Goal: Find specific page/section: Find specific page/section

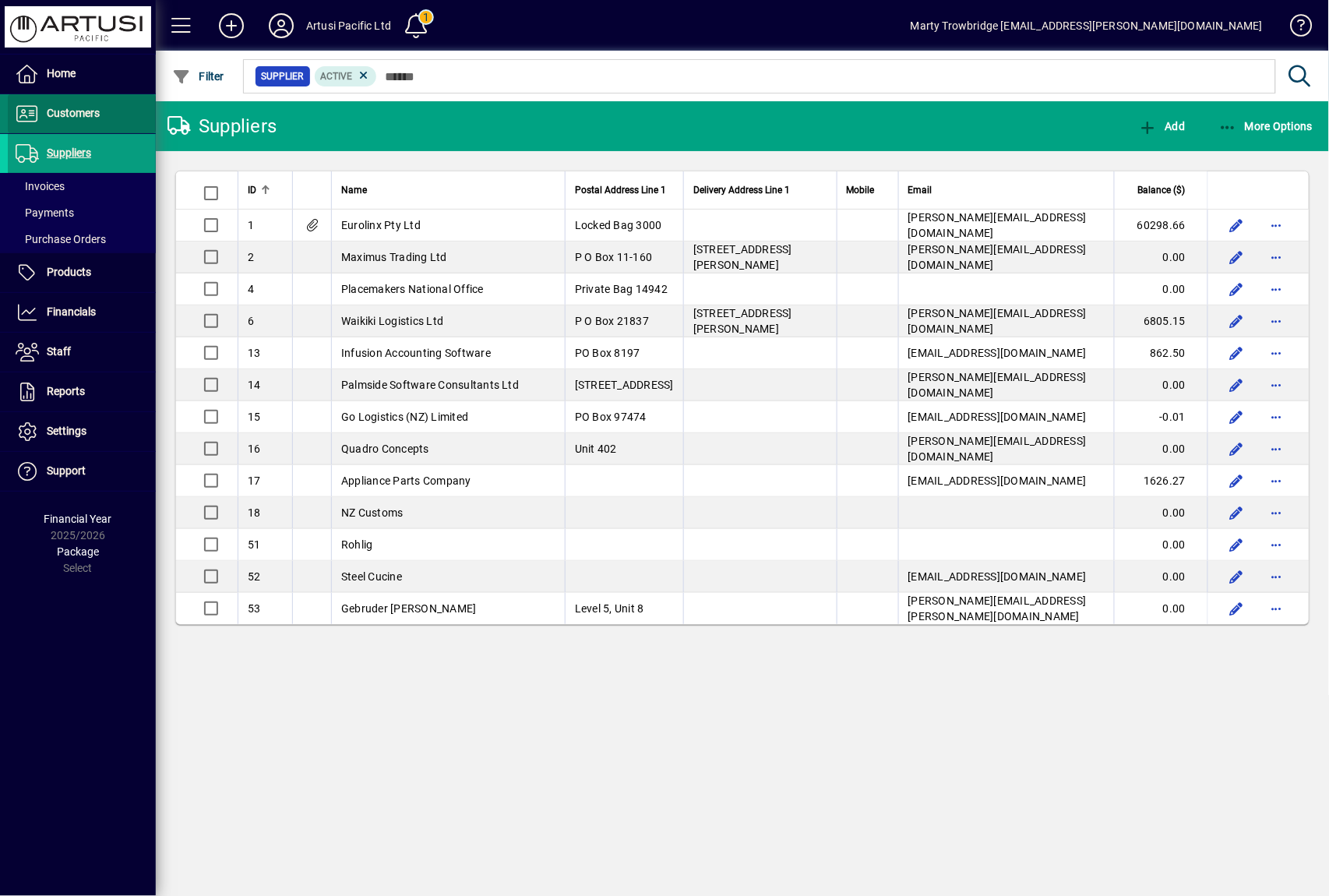
click at [85, 116] on span "Customers" at bounding box center [73, 113] width 53 height 12
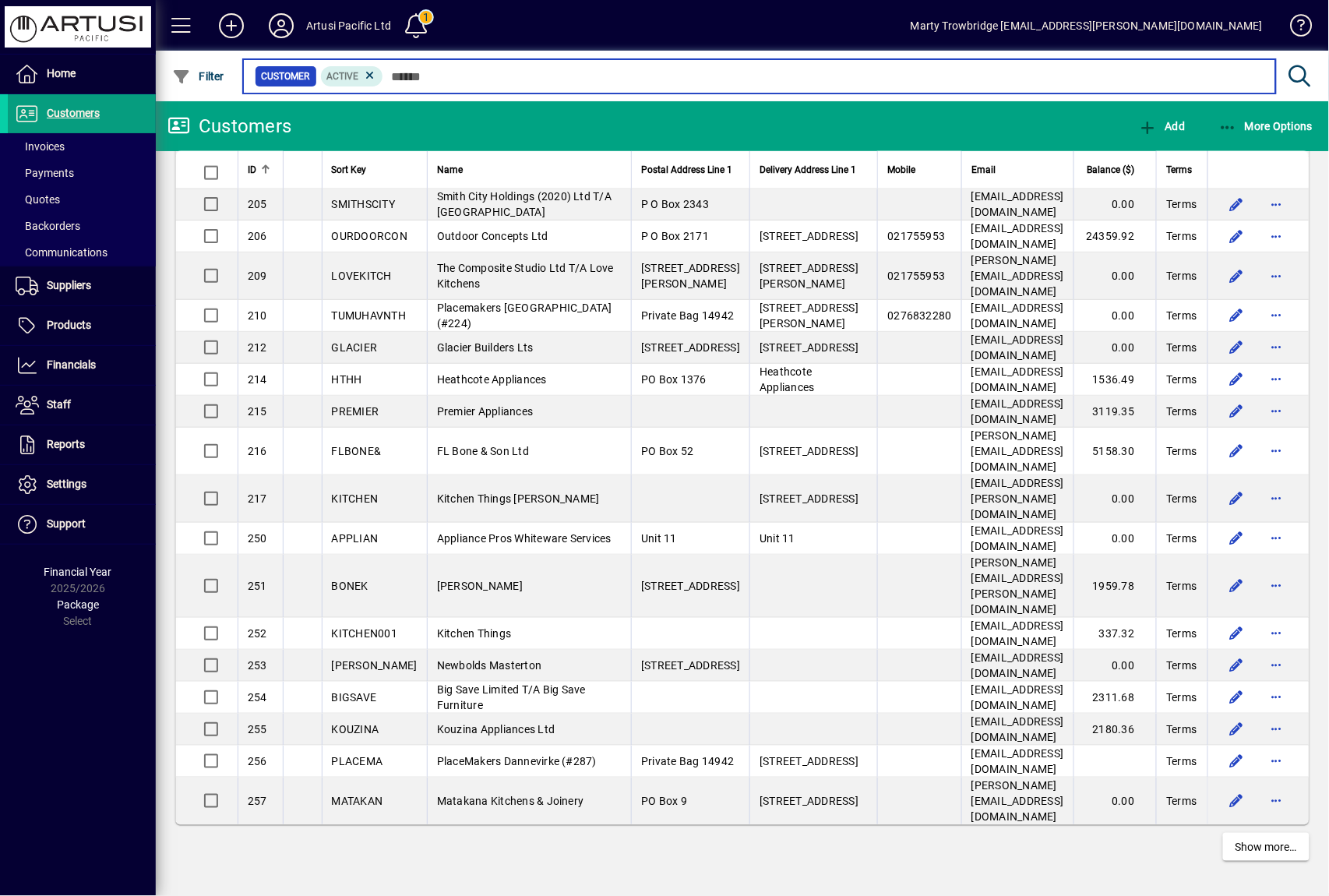
scroll to position [2546, 0]
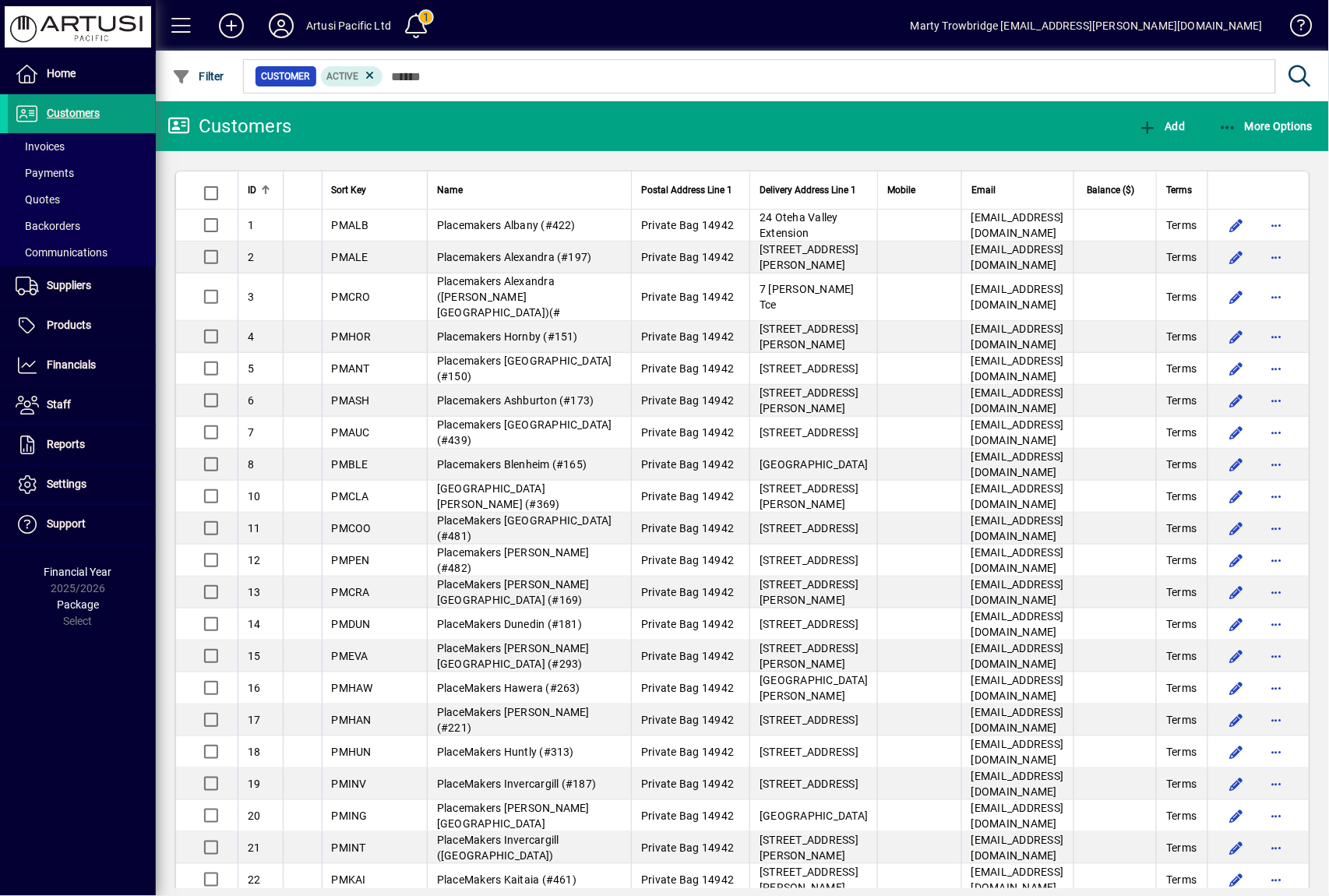
scroll to position [2546, 0]
